Goal: Transaction & Acquisition: Purchase product/service

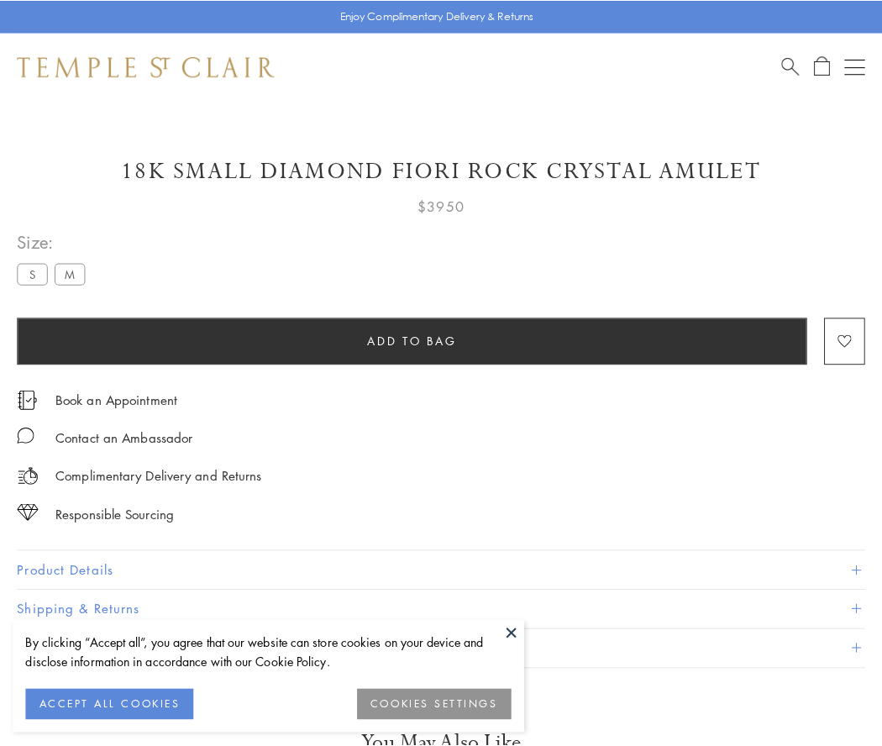
scroll to position [53, 0]
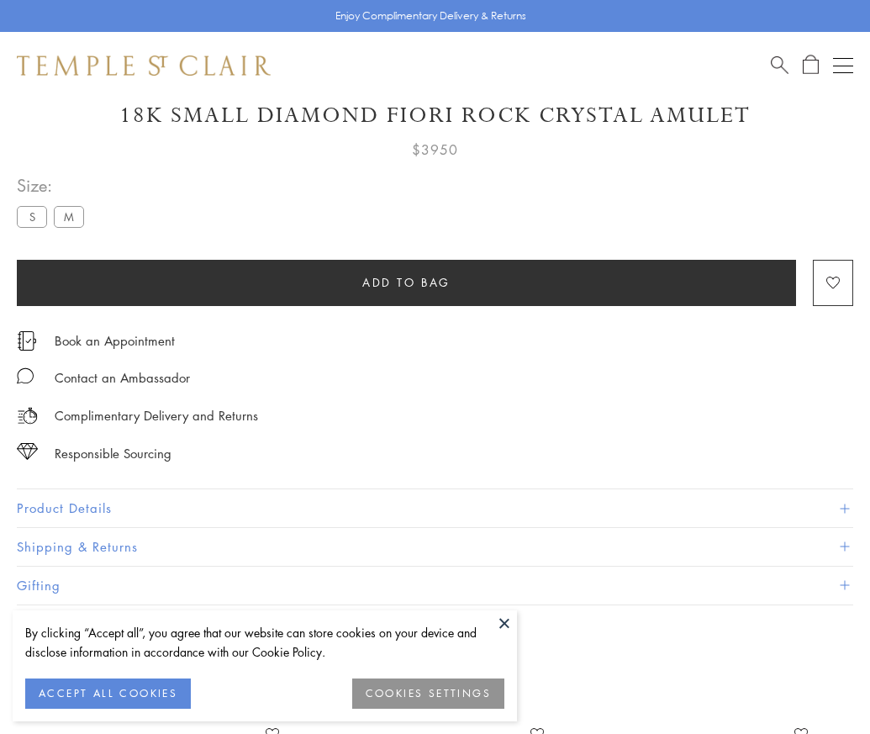
click at [406, 281] on span "Add to bag" at bounding box center [406, 282] width 88 height 18
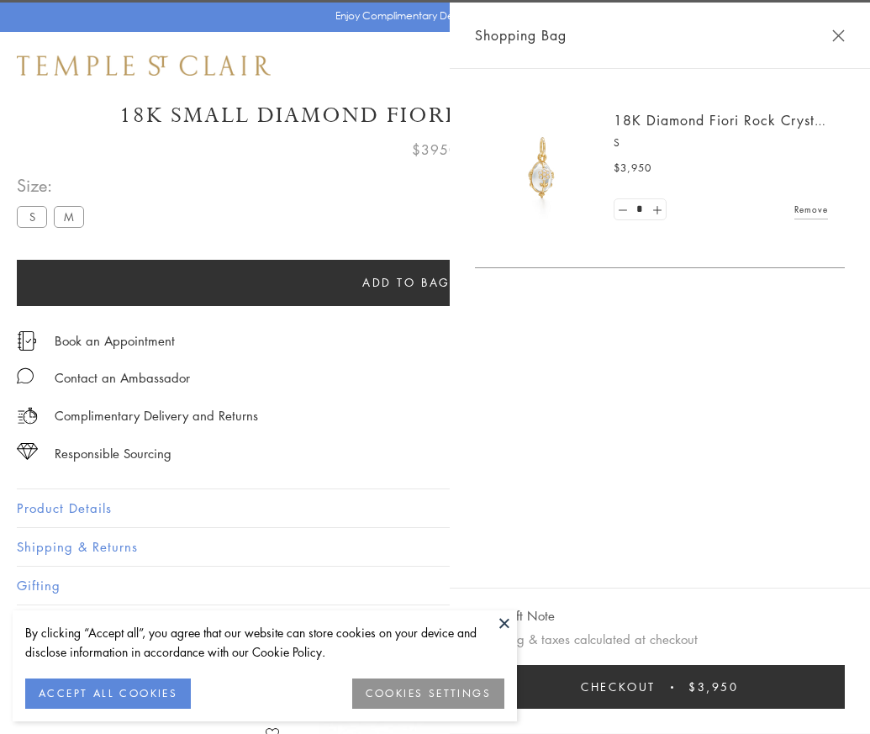
click at [844, 699] on button "Checkout $3,950" at bounding box center [660, 687] width 370 height 44
